Goal: Find specific page/section: Find specific page/section

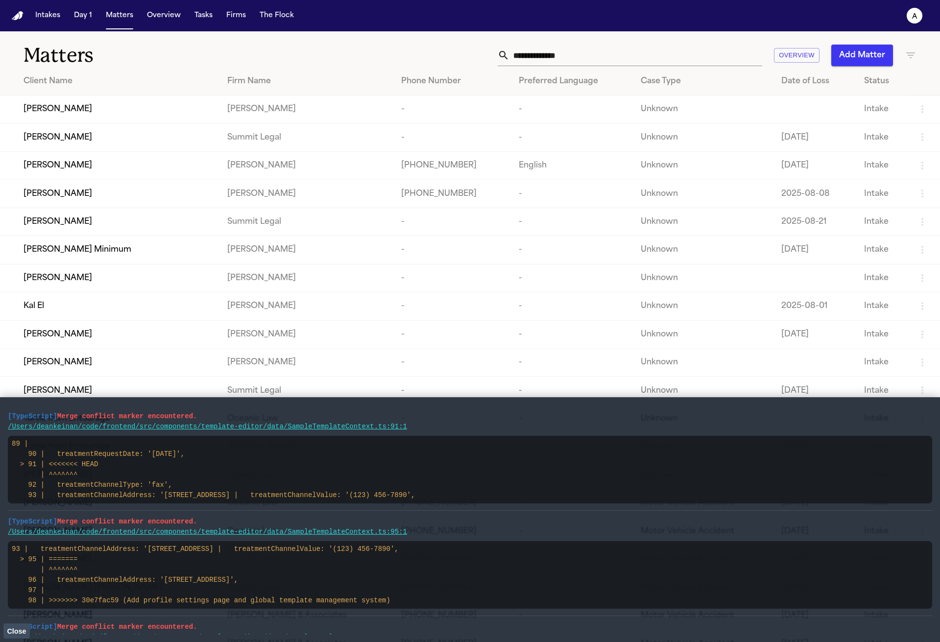
click at [265, 439] on pre "89 | 90 | treatmentRequestDate: '[DATE]', > 91 | <<<<<<< HEAD | ^^^^^^^ 92 | tr…" at bounding box center [470, 470] width 924 height 68
click at [307, 537] on pre "/Users/deankeinan/code/frontend/src/components/template-editor/data/SampleTempl…" at bounding box center [470, 532] width 924 height 10
click at [305, 536] on link "/Users/deankeinan/code/frontend/src/components/template-editor/data/SampleTempl…" at bounding box center [207, 532] width 399 height 8
click at [15, 635] on button "Close" at bounding box center [16, 631] width 26 height 15
